Goal: Entertainment & Leisure: Browse casually

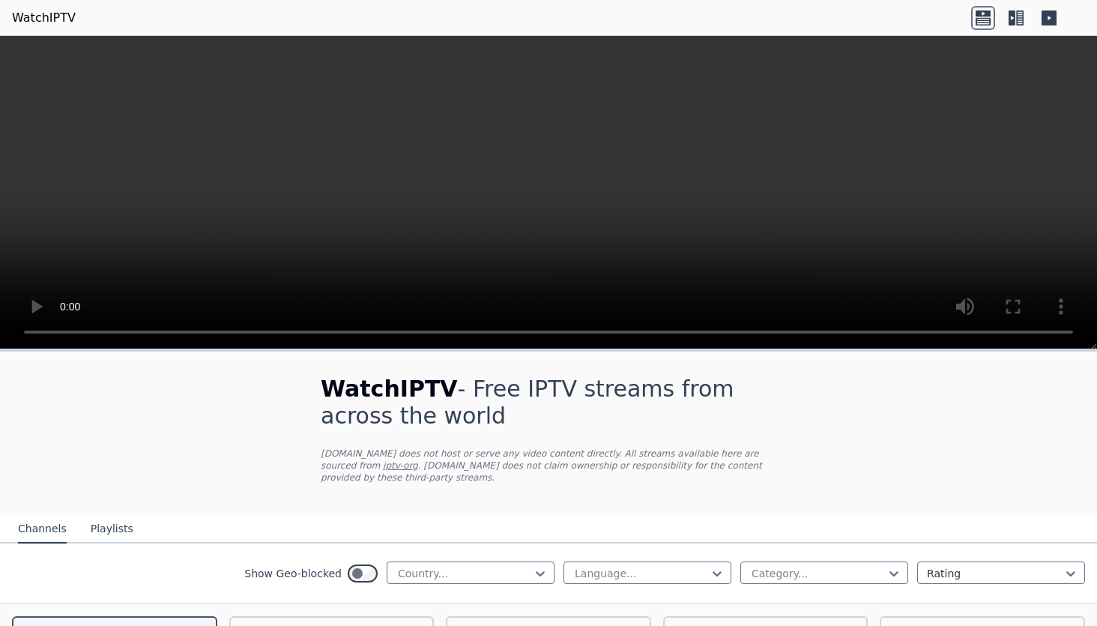
click at [124, 530] on button "Playlists" at bounding box center [112, 529] width 43 height 28
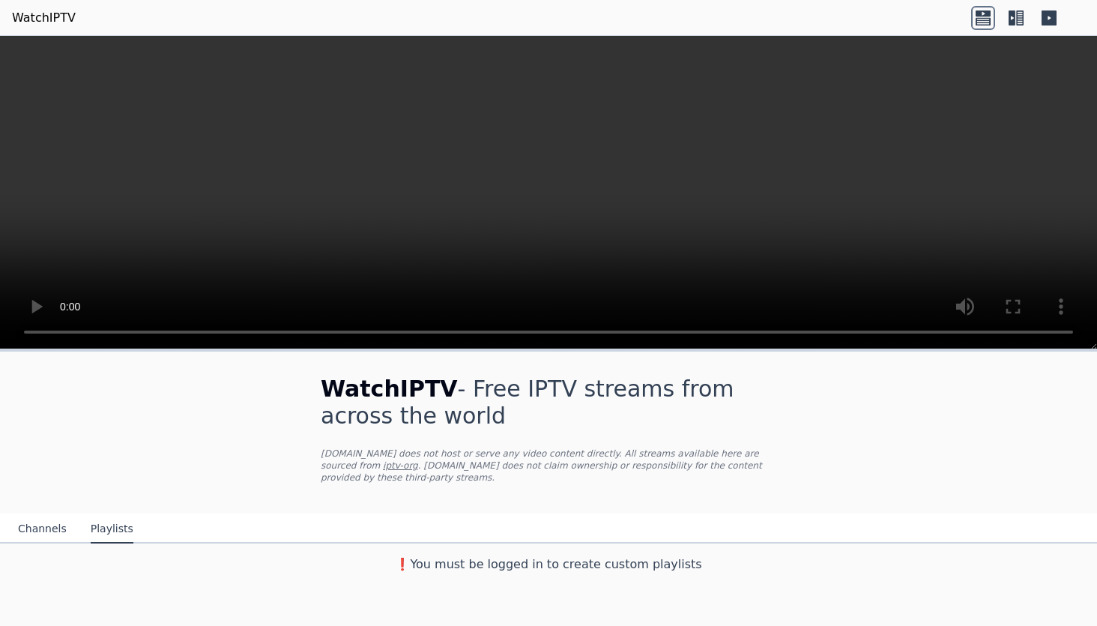
click at [43, 524] on button "Channels" at bounding box center [42, 529] width 49 height 28
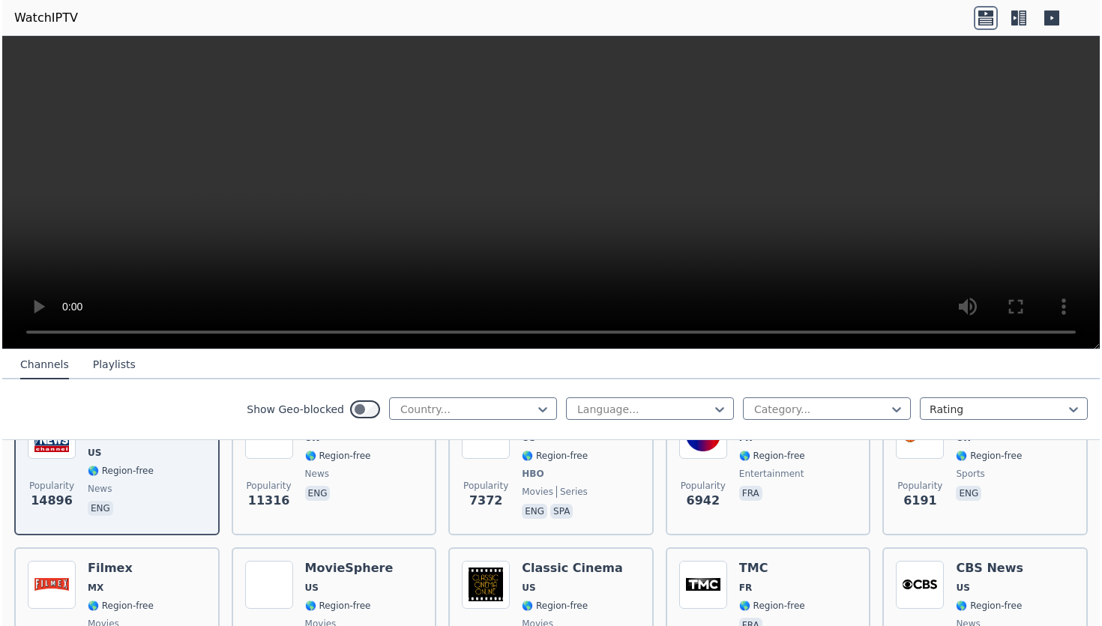
scroll to position [220, 0]
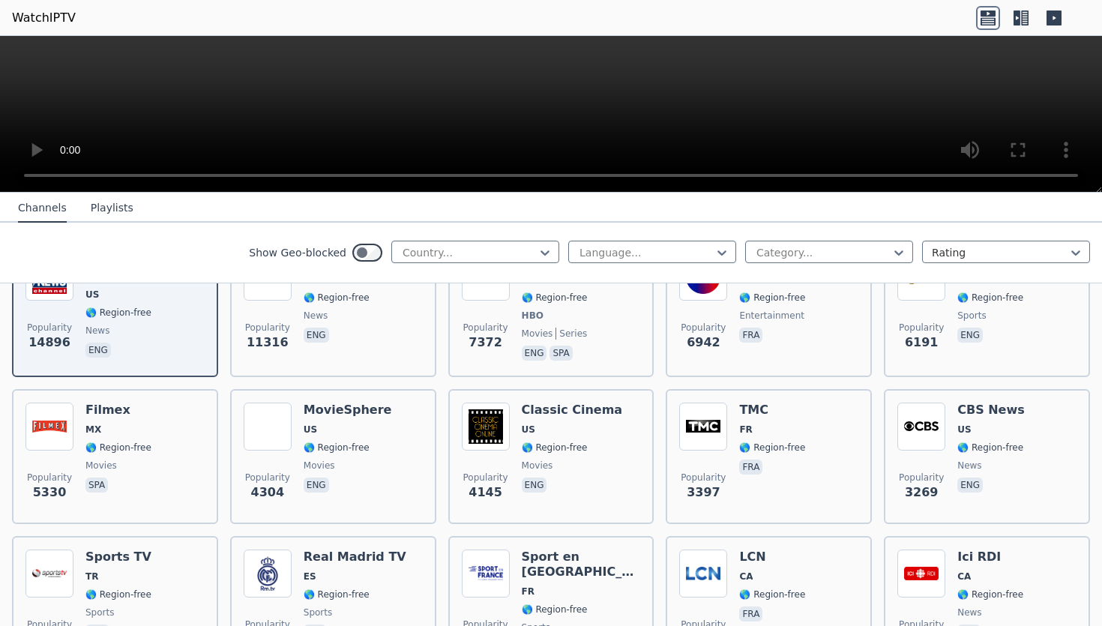
drag, startPoint x: 1095, startPoint y: 342, endPoint x: 1043, endPoint y: -42, distance: 387.4
click at [1043, 0] on html "WatchIPTV WatchIPTV - Free IPTV streams from across the world [DOMAIN_NAME] doe…" at bounding box center [551, 313] width 1102 height 626
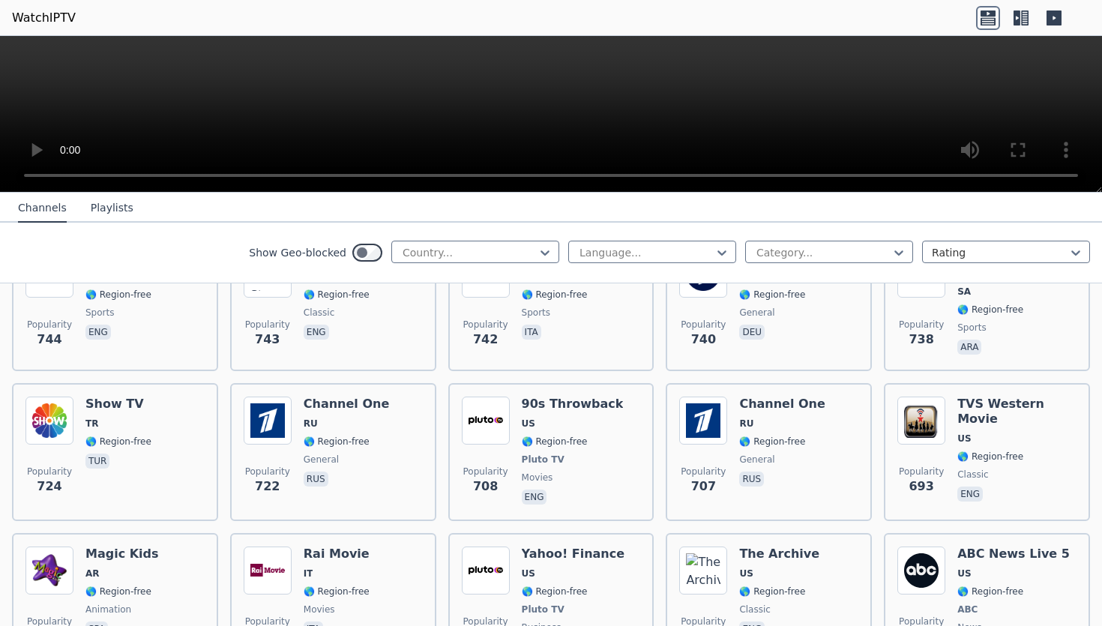
scroll to position [3265, 0]
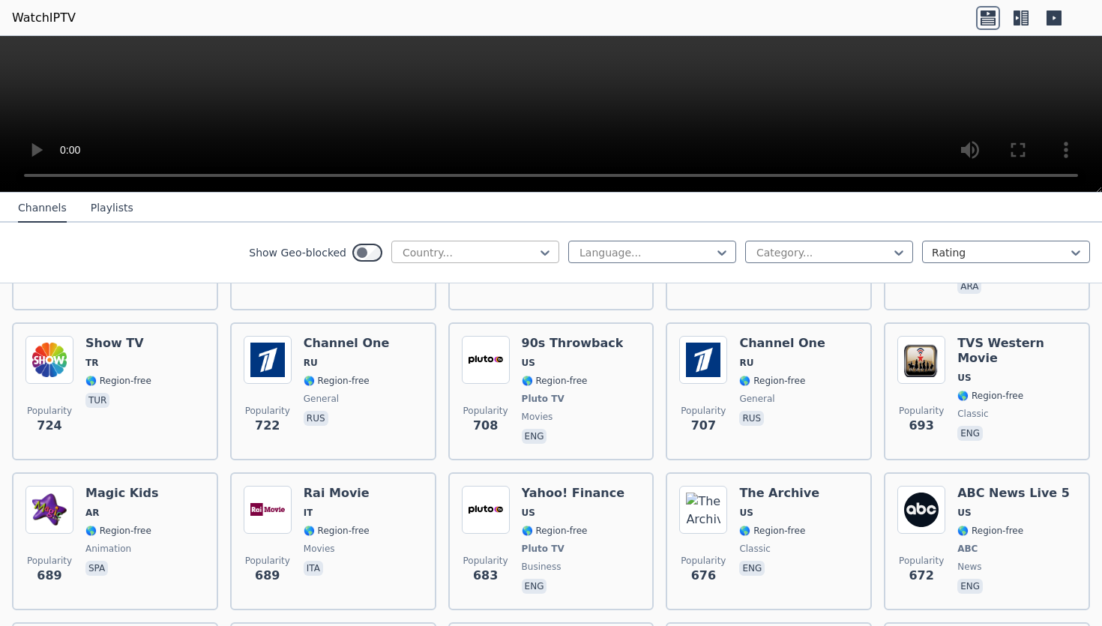
click at [507, 261] on div "Country..." at bounding box center [475, 252] width 168 height 22
type input "*****"
click at [433, 292] on div "[GEOGRAPHIC_DATA]" at bounding box center [475, 285] width 168 height 27
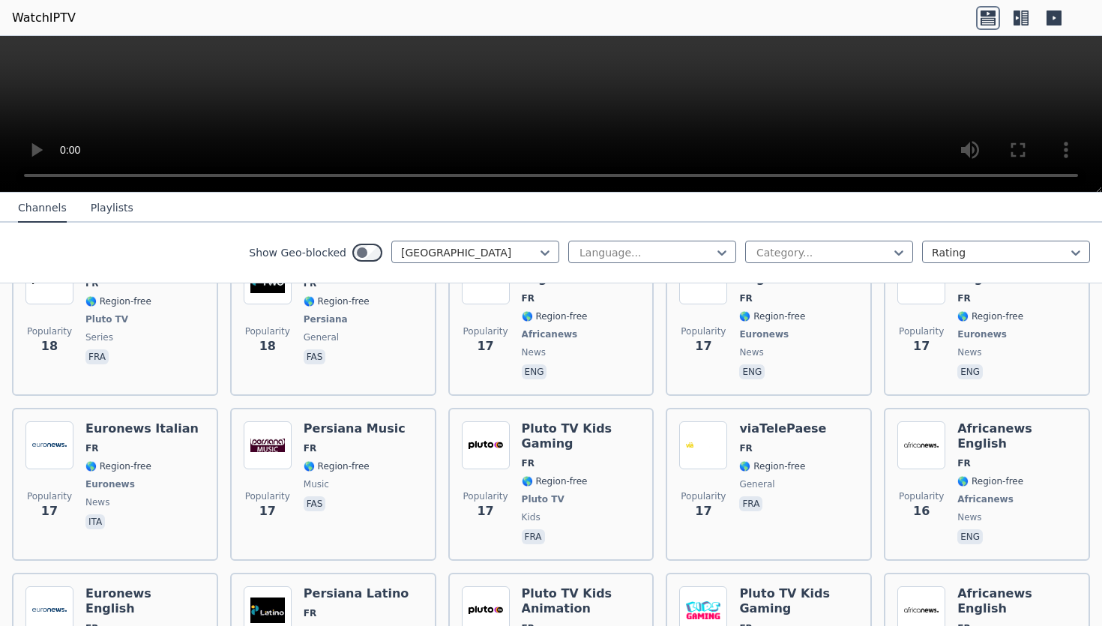
scroll to position [6561, 0]
